Goal: Task Accomplishment & Management: Use online tool/utility

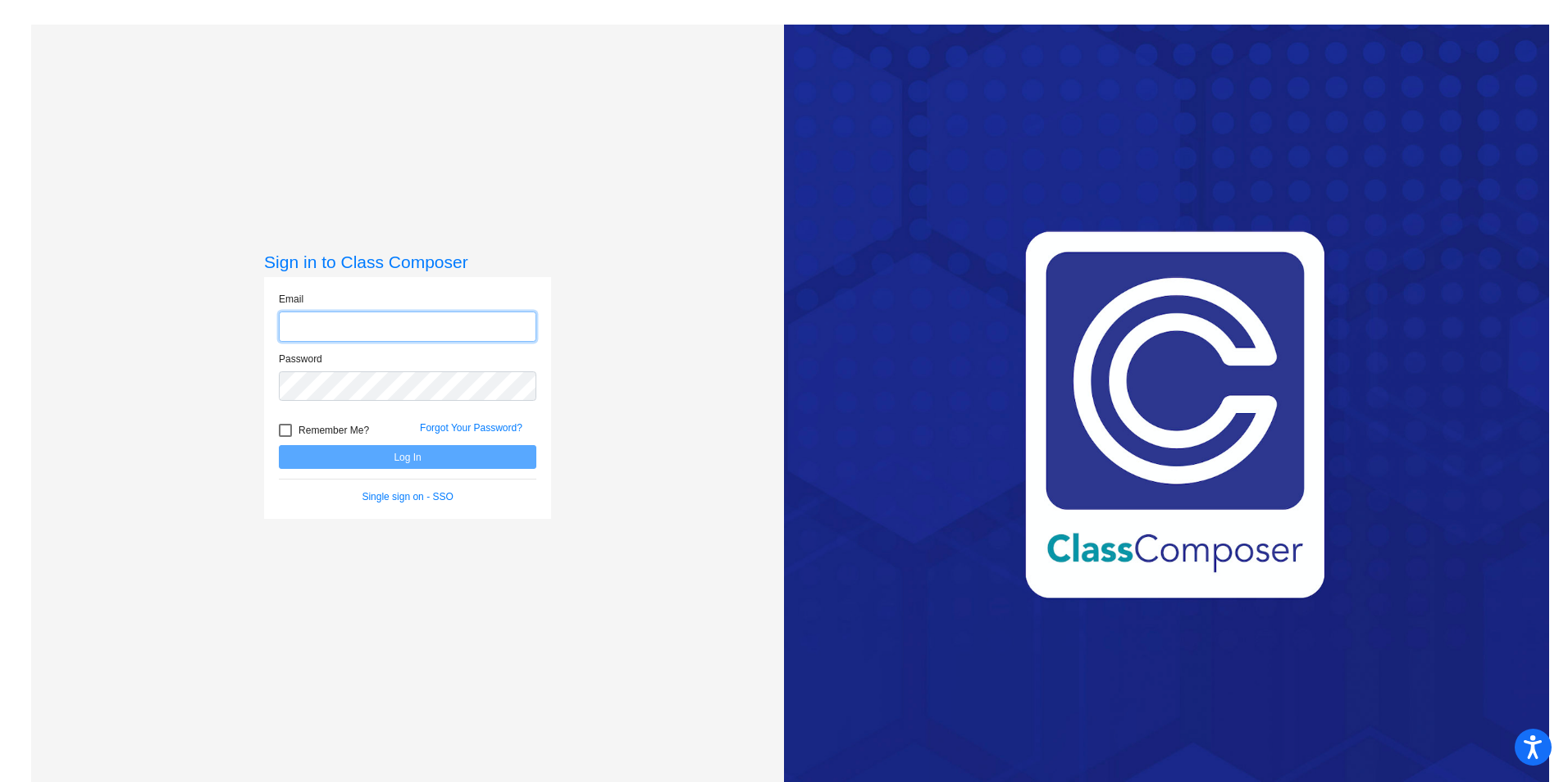
click at [498, 320] on input "email" at bounding box center [407, 327] width 257 height 31
click at [488, 327] on input "email" at bounding box center [407, 327] width 257 height 31
type input "[PERSON_NAME][EMAIL_ADDRESS][PERSON_NAME][DOMAIN_NAME]"
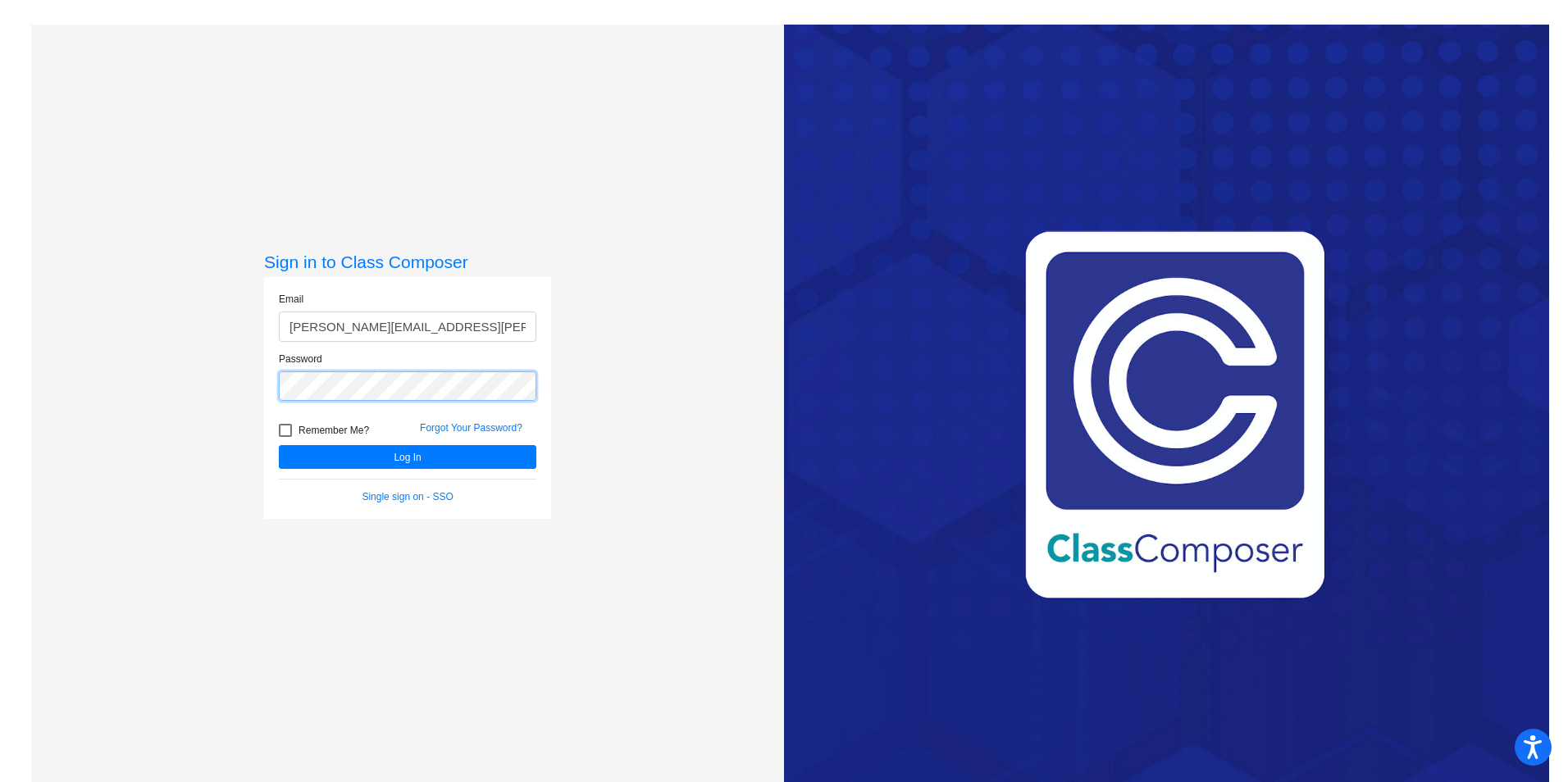
click at [279, 446] on button "Log In" at bounding box center [407, 457] width 257 height 24
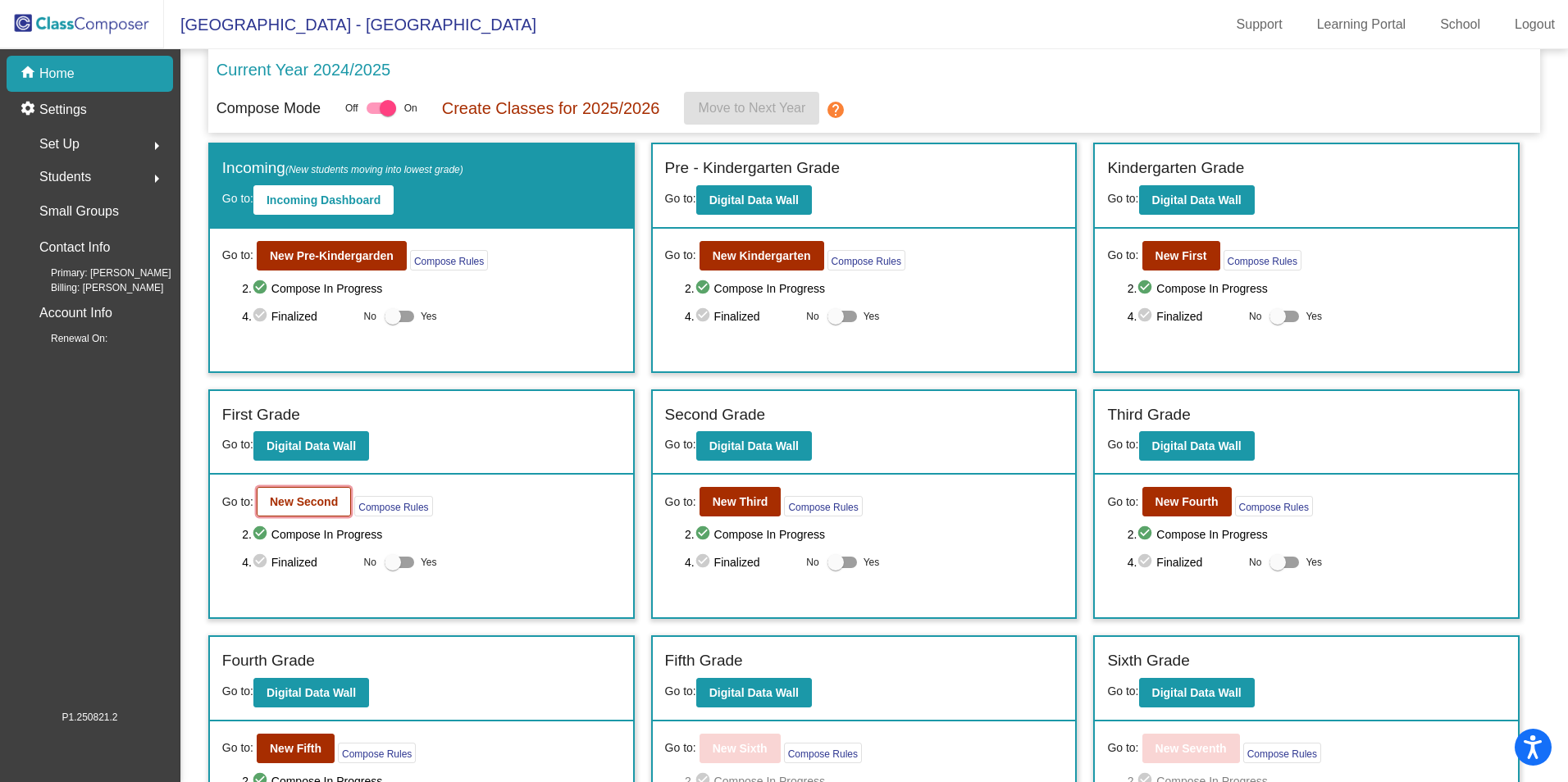
click at [282, 507] on b "New Second" at bounding box center [304, 502] width 68 height 13
